Goal: Obtain resource: Download file/media

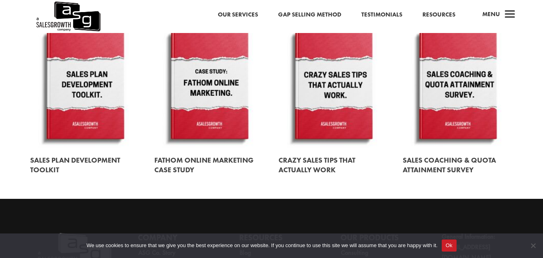
scroll to position [939, 0]
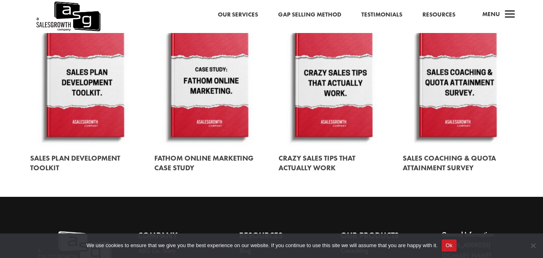
click at [331, 132] on link at bounding box center [334, 84] width 110 height 126
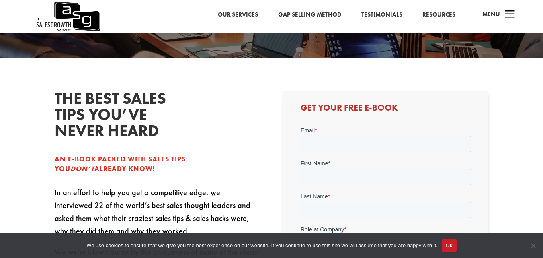
scroll to position [138, 0]
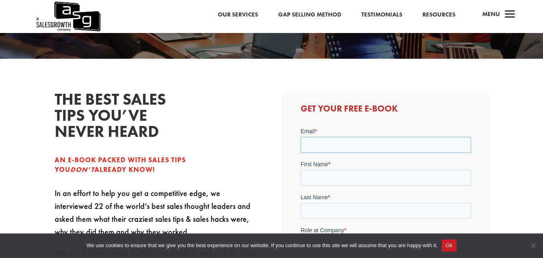
click at [330, 145] on input "Email *" at bounding box center [386, 144] width 171 height 16
type input "tembaelvis6@gmail.com"
click at [344, 171] on input "First Name *" at bounding box center [386, 177] width 171 height 16
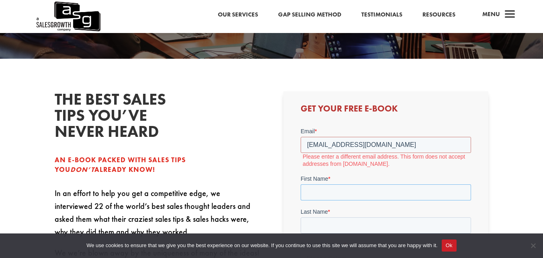
type input "Turyatemba"
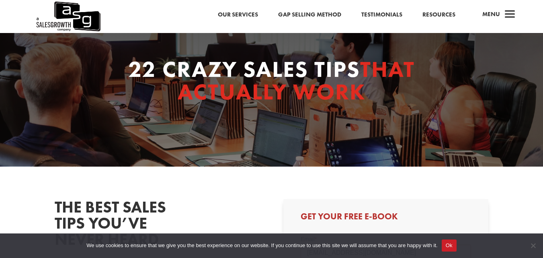
scroll to position [27, 0]
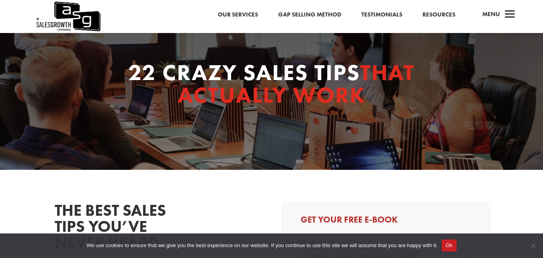
click at [333, 142] on div "22 Crazy Sales Tips That Actually Work" at bounding box center [271, 87] width 543 height 163
click at [428, 12] on link "Resources" at bounding box center [439, 15] width 33 height 10
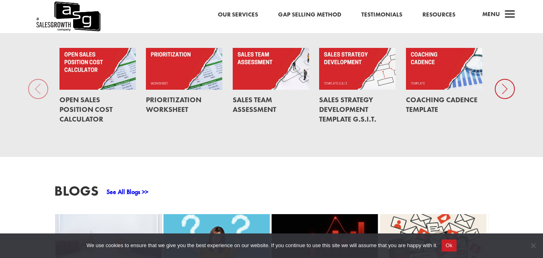
scroll to position [593, 0]
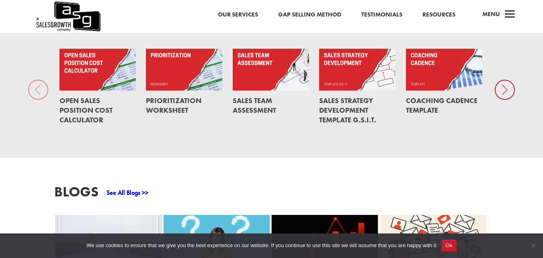
click at [359, 64] on link at bounding box center [357, 70] width 77 height 42
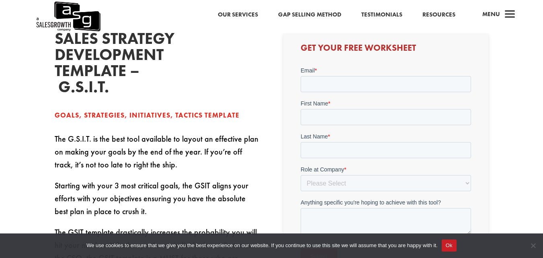
scroll to position [164, 0]
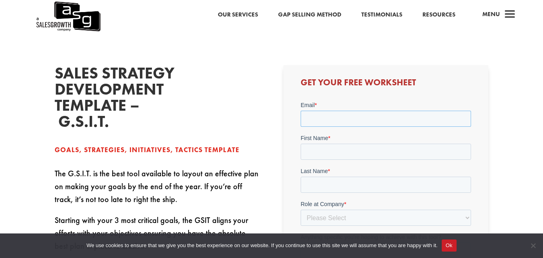
click at [346, 121] on input "Email *" at bounding box center [386, 118] width 171 height 16
type input "t"
type input "elivis.turyatemba@students.mak.ac.ug"
click at [333, 148] on input "First Name *" at bounding box center [386, 151] width 171 height 16
type input "Turyatemba"
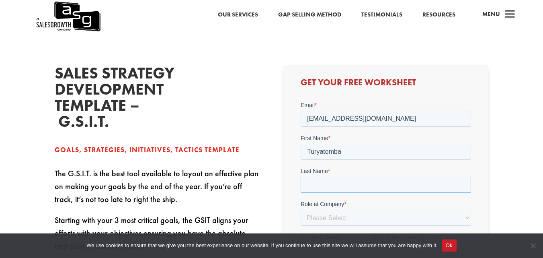
click at [336, 185] on input "Last Name *" at bounding box center [386, 184] width 171 height 16
type input "Elivis"
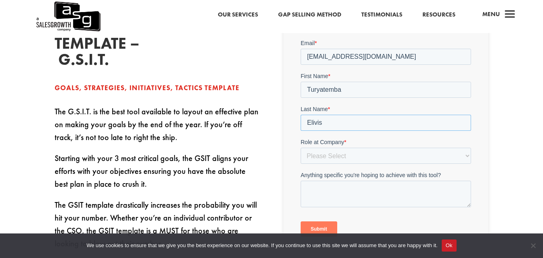
scroll to position [226, 0]
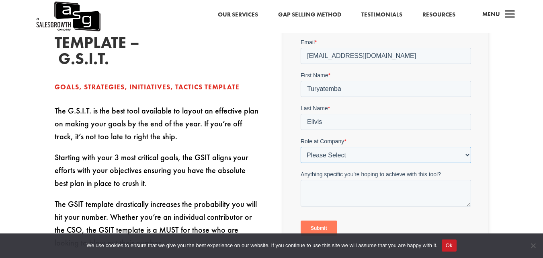
click at [348, 153] on select "Please Select C-Level (CRO, CSO, etc) Senior Leadership (VP of Sales, VP of Ena…" at bounding box center [386, 154] width 171 height 16
select select "Other"
click at [301, 146] on select "Please Select C-Level (CRO, CSO, etc) Senior Leadership (VP of Sales, VP of Ena…" at bounding box center [386, 154] width 171 height 16
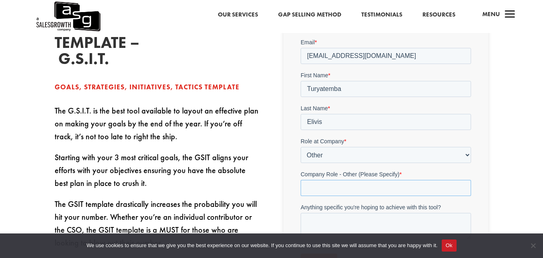
click at [356, 190] on input "Company Role - Other (Please Specify) *" at bounding box center [386, 187] width 171 height 16
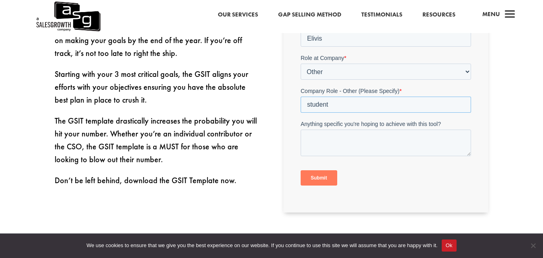
scroll to position [310, 0]
type input "student"
click at [384, 149] on textarea "Anything specific you're hoping to achieve with this tool?" at bounding box center [386, 142] width 171 height 27
type textarea "gain more knowledge"
click at [329, 179] on input "Submit" at bounding box center [319, 177] width 37 height 15
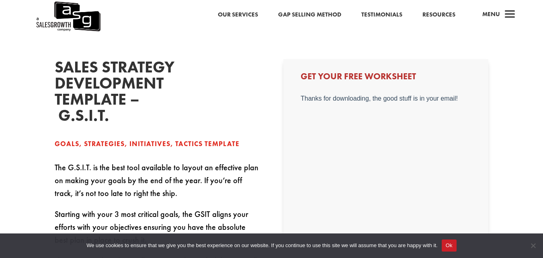
scroll to position [168, 0]
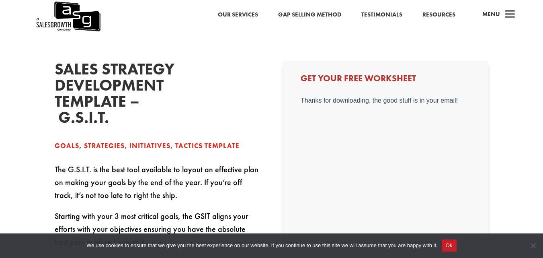
click at [389, 82] on h3 "Get Your Free Worksheet" at bounding box center [386, 80] width 171 height 13
click at [365, 122] on body "Thanks for downloading, the good stuff is in your email!" at bounding box center [386, 216] width 171 height 238
click at [375, 103] on p "Thanks for downloading, the good stuff is in your email!" at bounding box center [386, 100] width 171 height 7
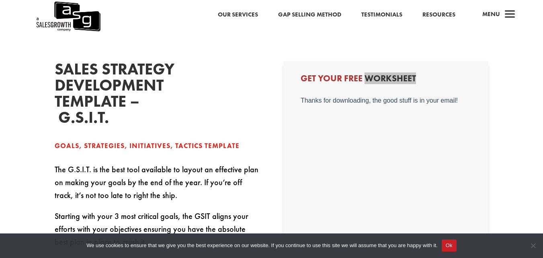
click at [375, 103] on p "Thanks for downloading, the good stuff is in your email!" at bounding box center [386, 100] width 171 height 7
click at [370, 151] on body "Thanks for downloading, the good stuff is in your email!" at bounding box center [386, 216] width 171 height 238
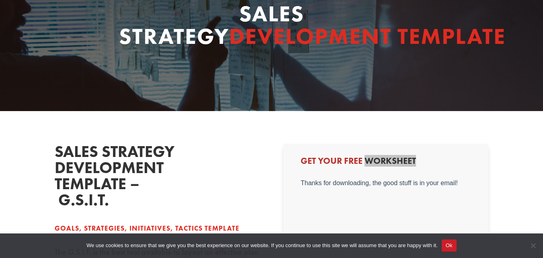
scroll to position [0, 0]
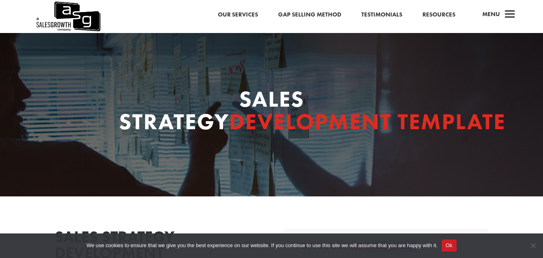
click at [440, 12] on link "Resources" at bounding box center [439, 15] width 33 height 10
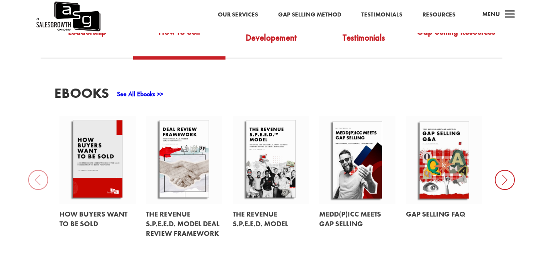
scroll to position [314, 0]
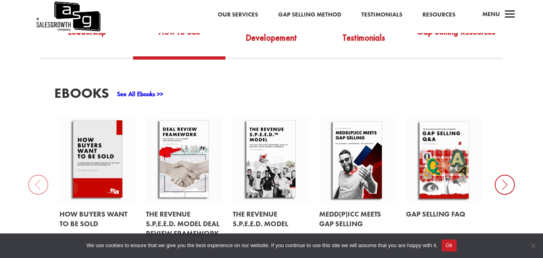
click at [504, 175] on icon at bounding box center [505, 185] width 20 height 20
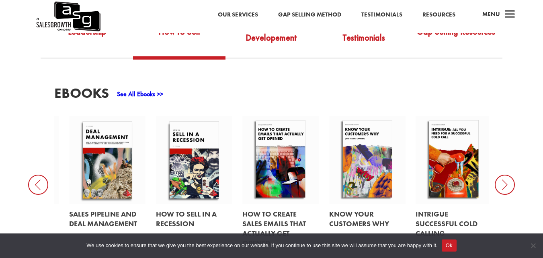
click at [504, 175] on icon at bounding box center [505, 185] width 20 height 20
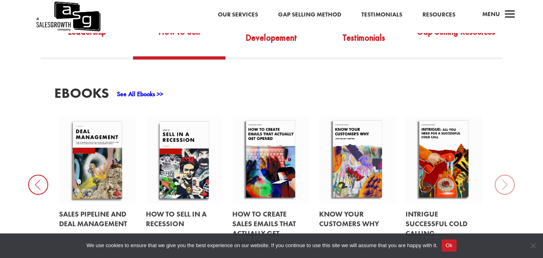
click at [502, 177] on div "EBooks See All Ebooks >> How Buyers Want to be Sold The Revenue S.P.E.E.D. Mode…" at bounding box center [271, 169] width 543 height 221
click at [111, 175] on link at bounding box center [97, 159] width 77 height 87
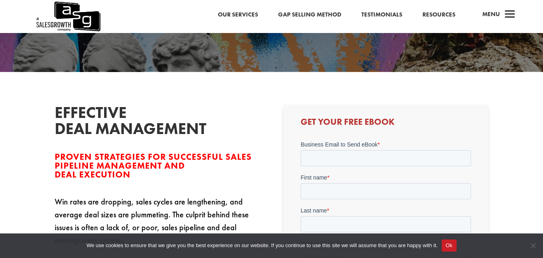
scroll to position [176, 0]
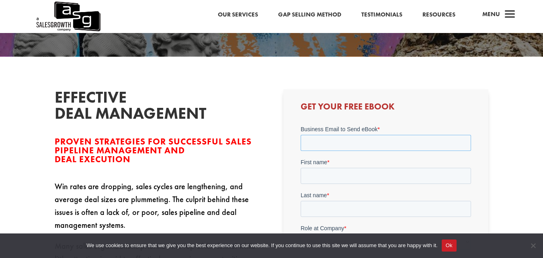
click at [341, 140] on input "Business Email to Send eBook *" at bounding box center [386, 142] width 171 height 16
type input "[EMAIL_ADDRESS][DOMAIN_NAME]"
click at [322, 171] on input "First name *" at bounding box center [386, 175] width 171 height 16
type input "Turyatemba"
click at [347, 204] on input "Last name *" at bounding box center [386, 208] width 171 height 16
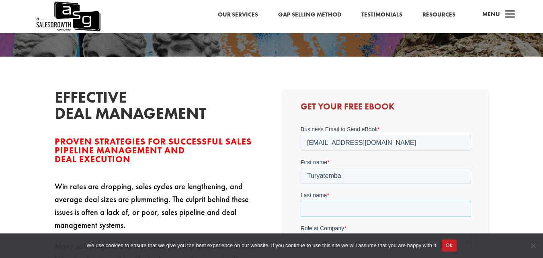
type input "Elivis"
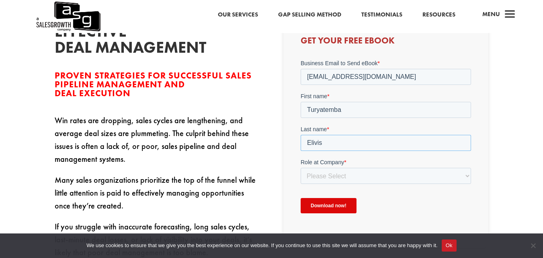
scroll to position [250, 0]
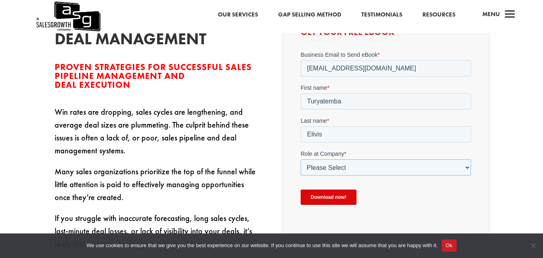
click at [361, 173] on select "Please Select C-Level (CRO, CSO, etc) Senior Leadership (VP of Sales, VP of Ena…" at bounding box center [386, 167] width 171 height 16
select select "Other"
click at [301, 159] on select "Please Select C-Level (CRO, CSO, etc) Senior Leadership (VP of Sales, VP of Ena…" at bounding box center [386, 167] width 171 height 16
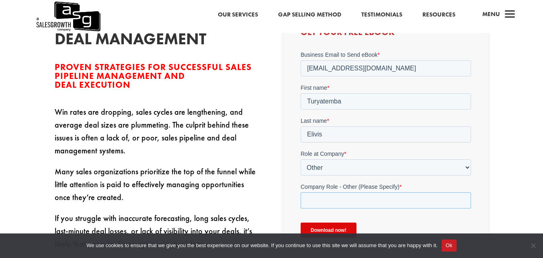
click at [345, 196] on input "Company Role - Other (Please Specify) *" at bounding box center [386, 200] width 171 height 16
type input "student"
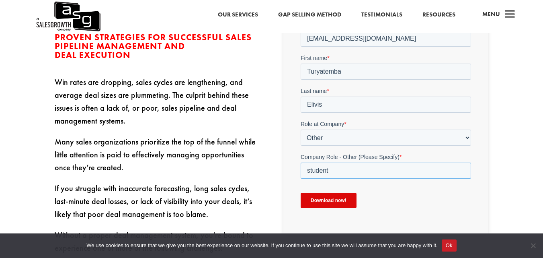
scroll to position [280, 0]
click at [332, 198] on input "Download now!" at bounding box center [329, 199] width 56 height 15
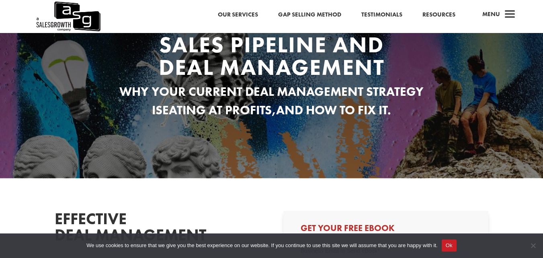
scroll to position [0, 0]
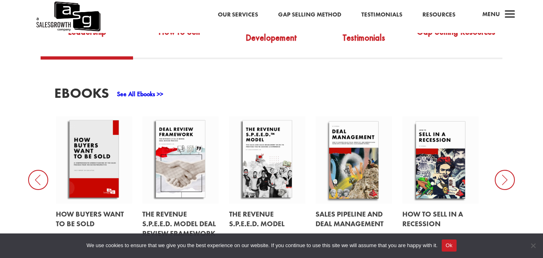
click at [91, 136] on link at bounding box center [94, 159] width 77 height 87
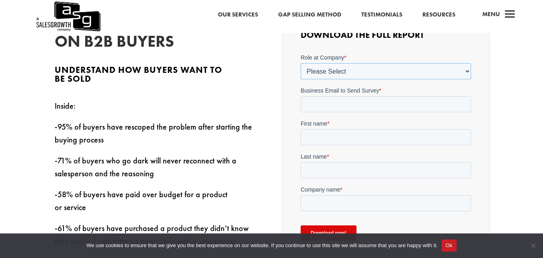
click at [322, 74] on select "Please Select C-Level (CRO, CSO, etc) Senior Leadership (VP of Sales, VP of Ena…" at bounding box center [386, 71] width 171 height 16
select select "Other"
click at [301, 63] on select "Please Select C-Level (CRO, CSO, etc) Senior Leadership (VP of Sales, VP of Ena…" at bounding box center [386, 71] width 171 height 16
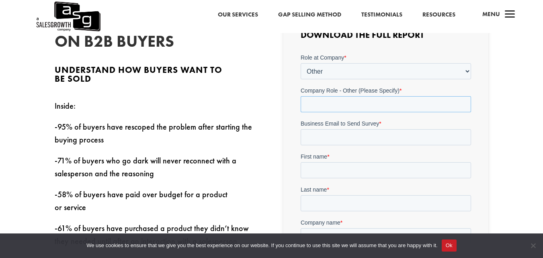
click at [322, 103] on input "Company Role - Other (Please Specify) *" at bounding box center [386, 104] width 171 height 16
type input "student"
click at [333, 138] on input "Business Email to Send Survey *" at bounding box center [386, 137] width 171 height 16
type input "[EMAIL_ADDRESS][DOMAIN_NAME]"
click at [340, 173] on input "First name *" at bounding box center [386, 170] width 171 height 16
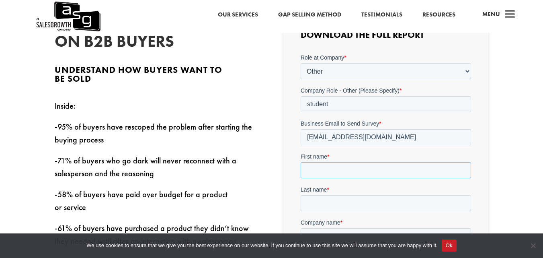
type input "Turyatemba"
click at [329, 200] on input "Last name *" at bounding box center [386, 203] width 171 height 16
type input "Elivis"
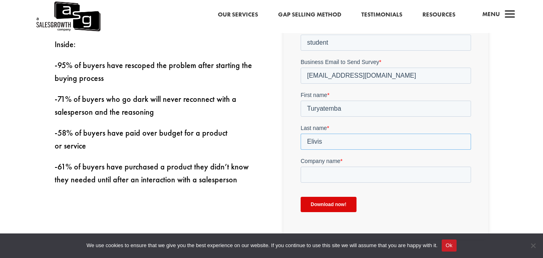
scroll to position [303, 0]
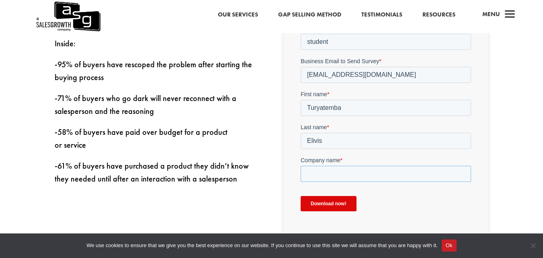
click at [330, 177] on input "Company name *" at bounding box center [386, 174] width 171 height 16
type input "[GEOGRAPHIC_DATA]"
click at [330, 201] on input "Download now!" at bounding box center [329, 203] width 56 height 15
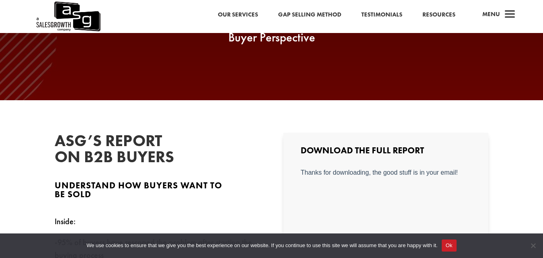
scroll to position [142, 0]
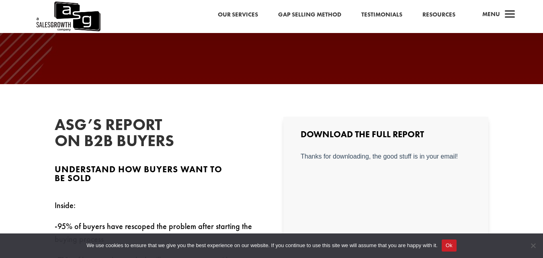
click at [286, 167] on div "Download the Full Report" at bounding box center [386, 258] width 205 height 283
click at [284, 160] on div "Download the Full Report" at bounding box center [386, 258] width 205 height 283
click at [285, 159] on div "Download the Full Report" at bounding box center [386, 258] width 205 height 283
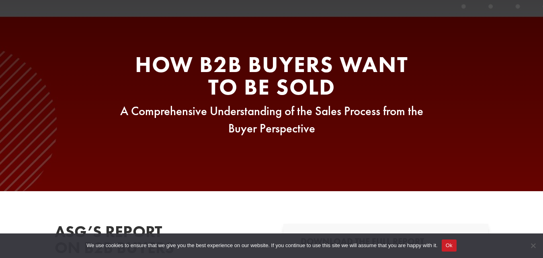
scroll to position [0, 0]
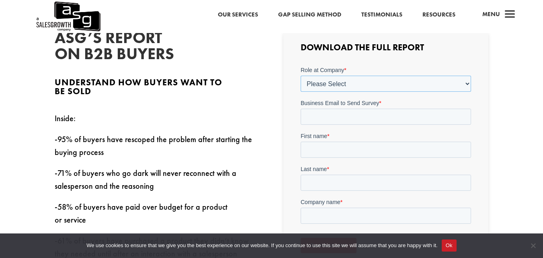
click at [434, 83] on select "Please Select C-Level (CRO, CSO, etc) Senior Leadership (VP of Sales, VP of Ena…" at bounding box center [386, 83] width 171 height 16
click at [331, 82] on select "Please Select C-Level (CRO, CSO, etc) Senior Leadership (VP of Sales, VP of Ena…" at bounding box center [386, 83] width 171 height 16
click at [340, 80] on select "Please Select C-Level (CRO, CSO, etc) Senior Leadership (VP of Sales, VP of Ena…" at bounding box center [386, 83] width 171 height 16
select select "Other"
click at [301, 75] on select "Please Select C-Level (CRO, CSO, etc) Senior Leadership (VP of Sales, VP of Ena…" at bounding box center [386, 83] width 171 height 16
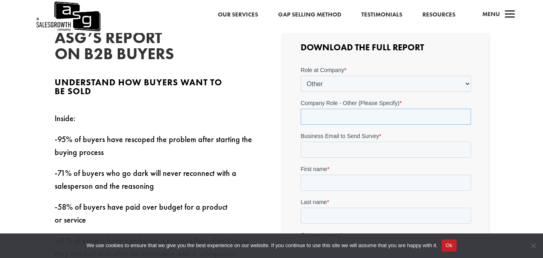
click at [344, 118] on input "Company Role - Other (Please Specify) *" at bounding box center [386, 116] width 171 height 16
type input "student"
click at [336, 152] on input "Business Email to Send Survey *" at bounding box center [386, 149] width 171 height 16
type input "[EMAIL_ADDRESS][DOMAIN_NAME]"
click at [331, 182] on input "First name *" at bounding box center [386, 182] width 171 height 16
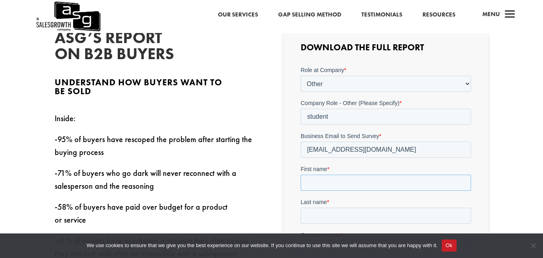
type input "Turyatemba"
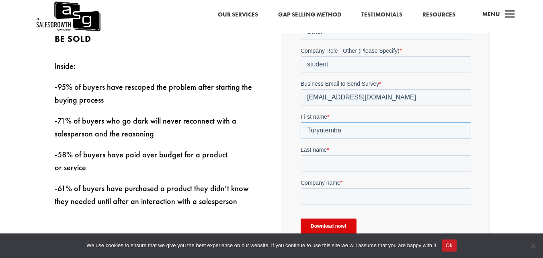
scroll to position [290, 0]
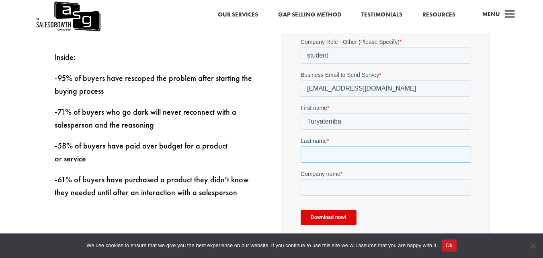
click at [330, 151] on input "Last name *" at bounding box center [386, 154] width 171 height 16
type input "Elivis"
click at [338, 185] on input "Company name *" at bounding box center [386, 187] width 171 height 16
type input "[GEOGRAPHIC_DATA]"
click at [326, 214] on input "Download now!" at bounding box center [329, 216] width 56 height 15
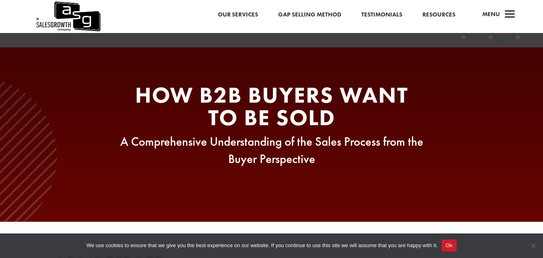
scroll to position [0, 0]
